Goal: Find specific page/section: Find specific page/section

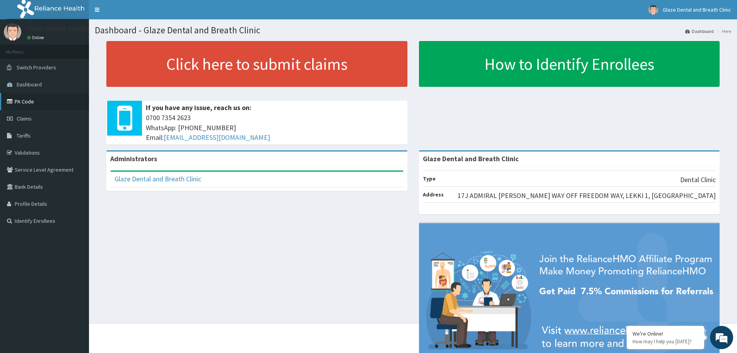
click at [44, 99] on link "PA Code" at bounding box center [44, 101] width 89 height 17
click at [44, 87] on link "Dashboard" at bounding box center [44, 84] width 89 height 17
click at [47, 84] on link "Dashboard" at bounding box center [44, 84] width 89 height 17
click at [46, 100] on link "PA Code" at bounding box center [44, 101] width 89 height 17
click at [27, 105] on link "PA Code" at bounding box center [44, 101] width 89 height 17
